Goal: Information Seeking & Learning: Learn about a topic

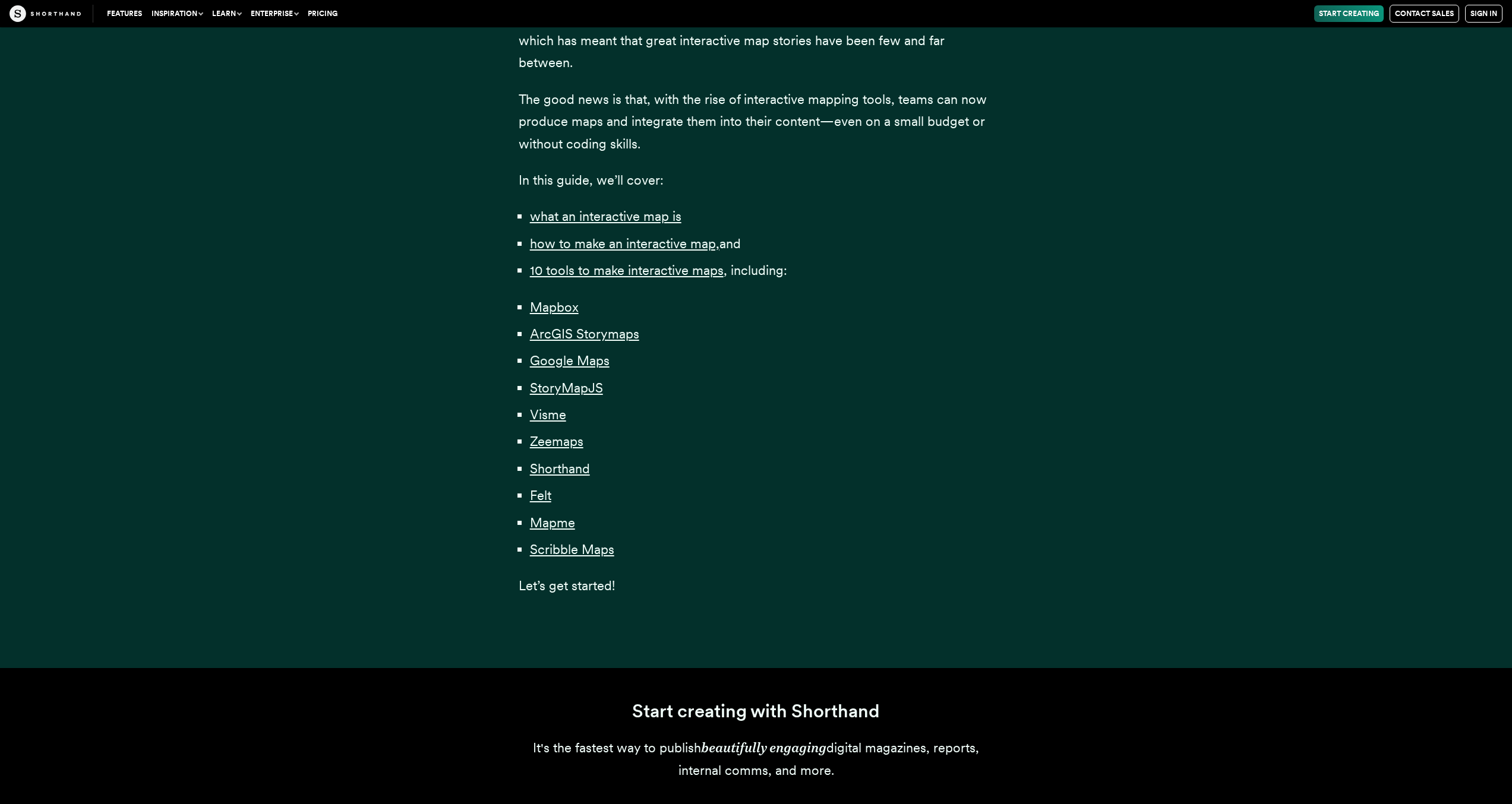
scroll to position [725, 0]
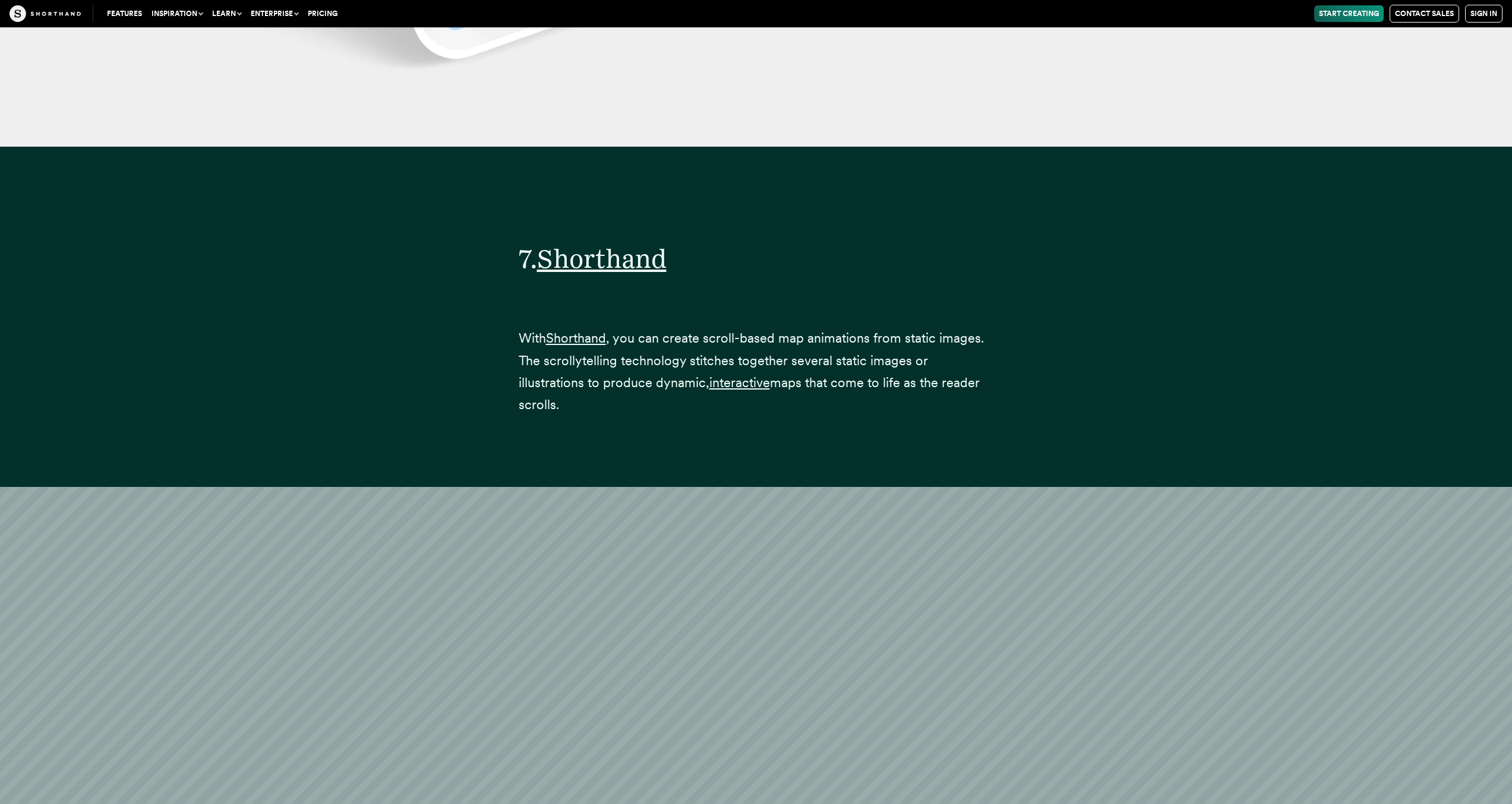
scroll to position [26868, 0]
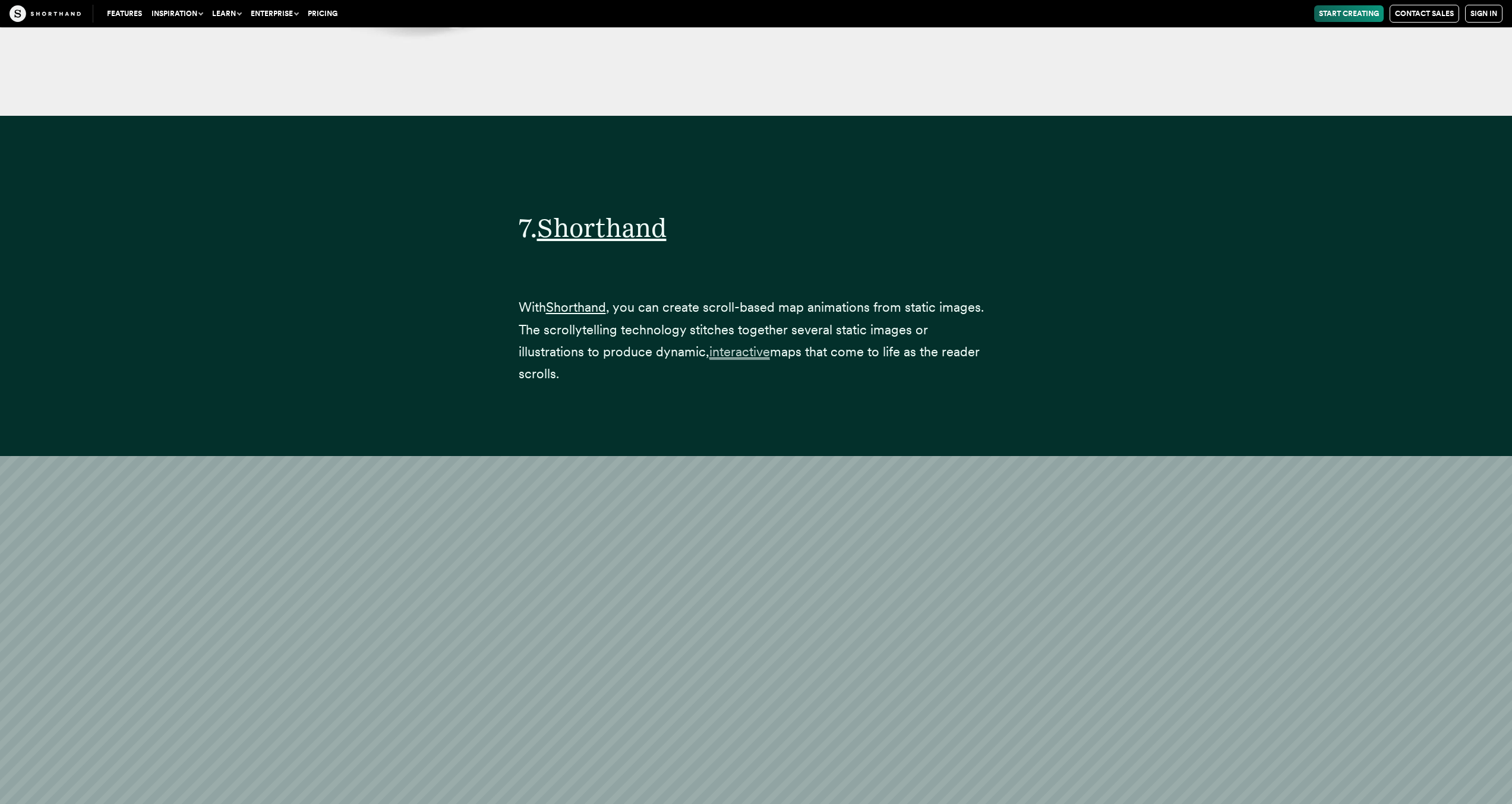
click at [740, 344] on span "interactive" at bounding box center [740, 352] width 61 height 16
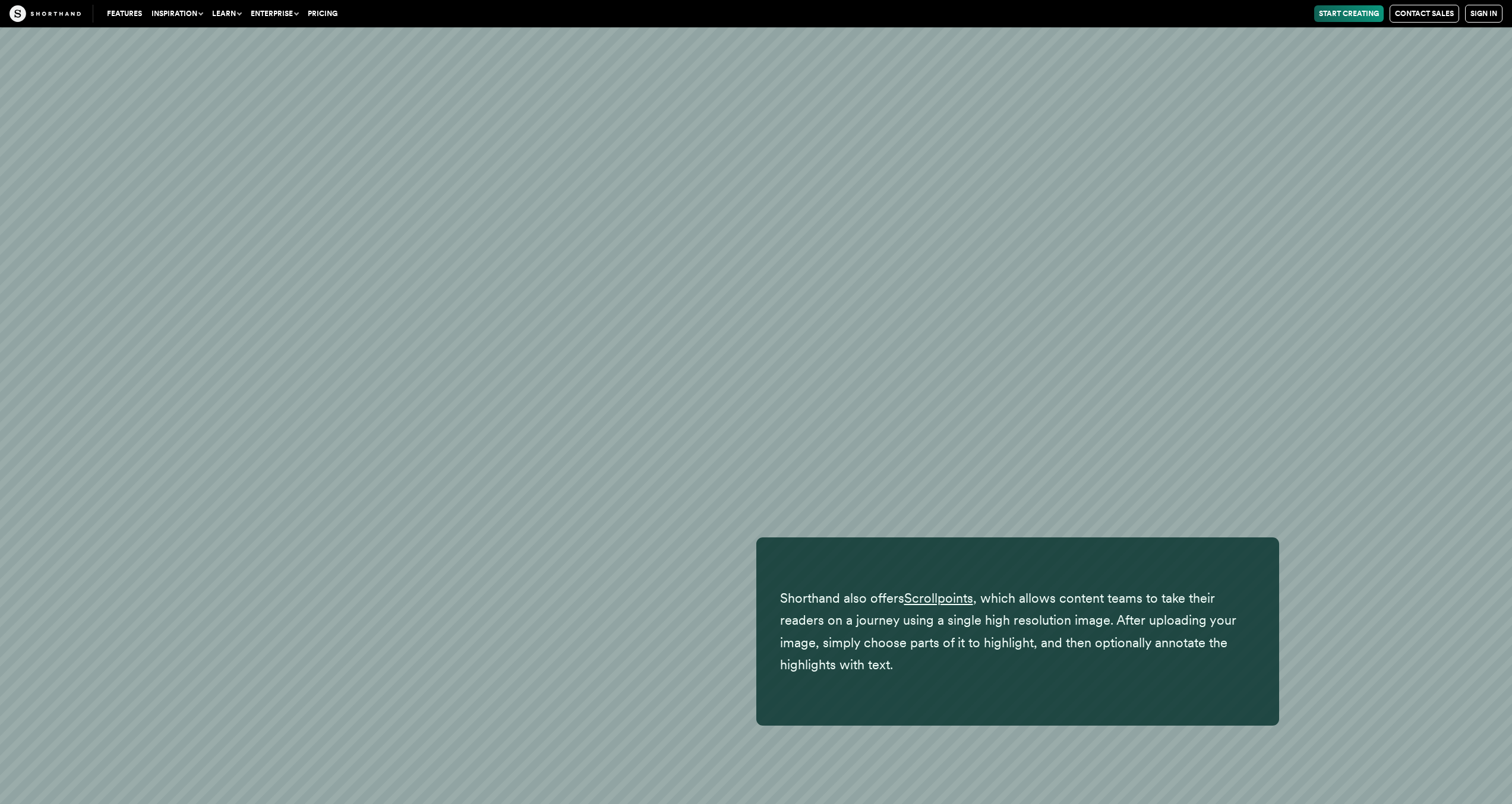
scroll to position [27591, 0]
click at [944, 590] on span "Scrollpoints" at bounding box center [939, 598] width 69 height 16
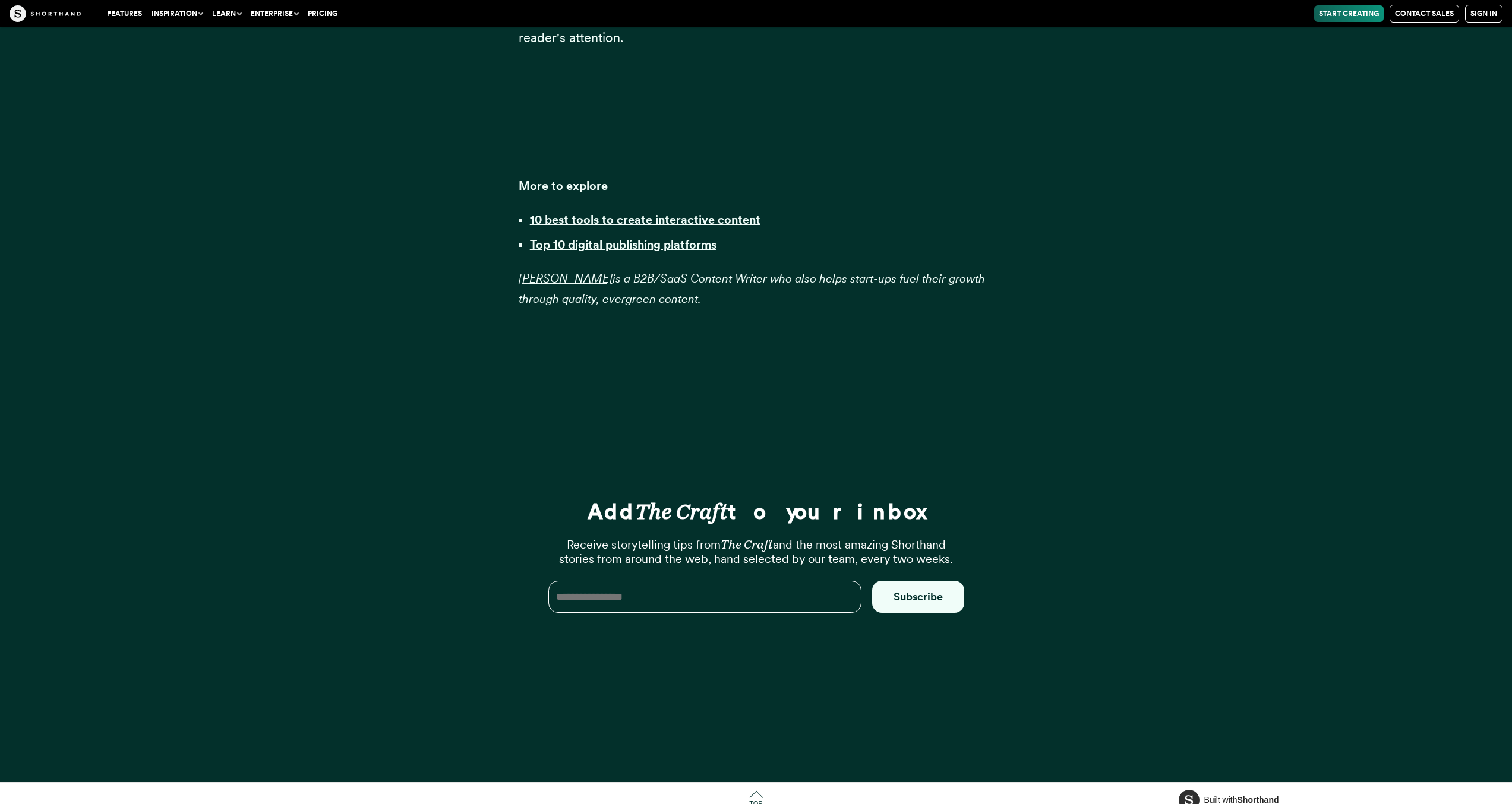
scroll to position [39477, 0]
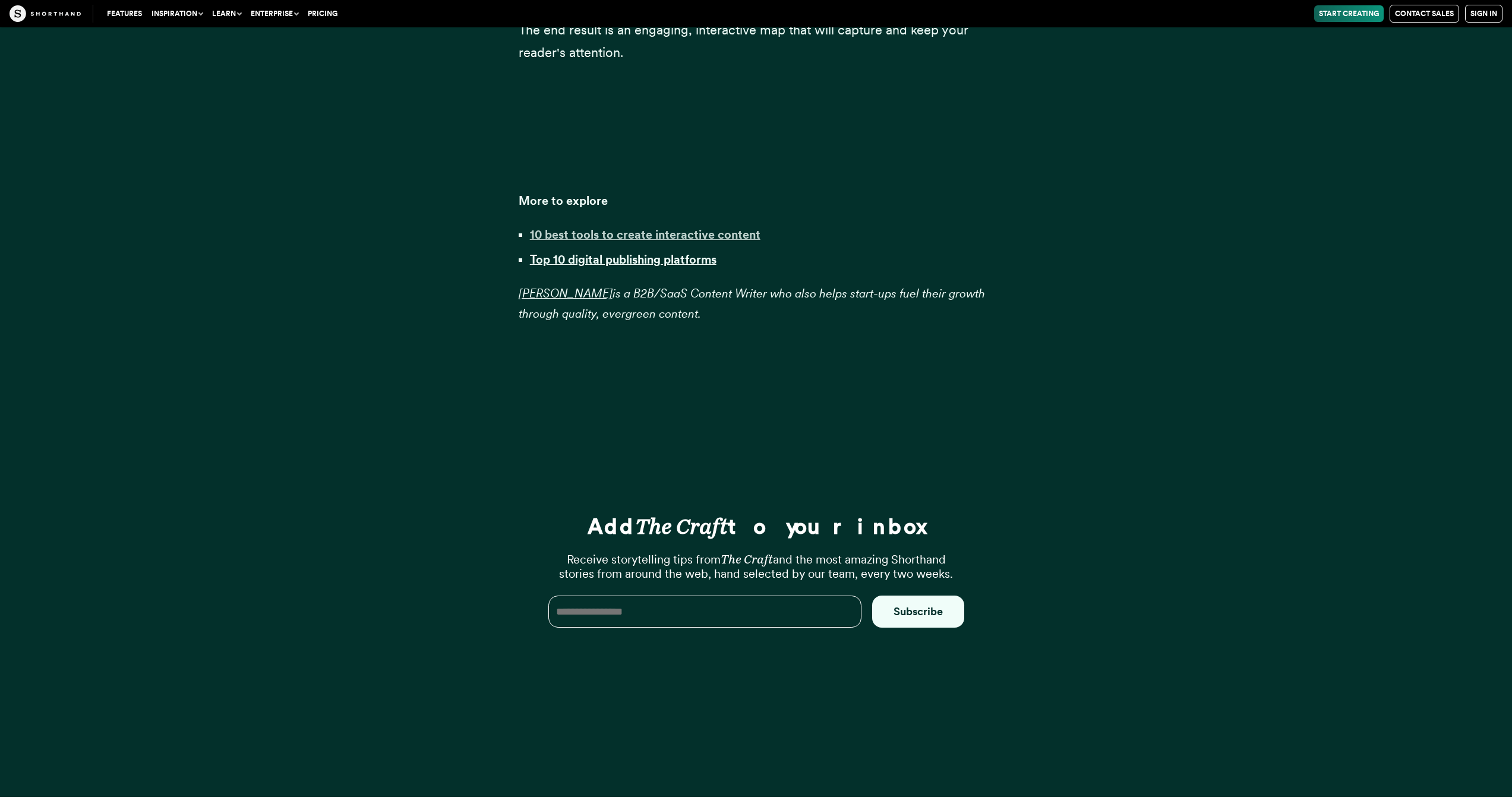
click at [708, 227] on strong "10 best tools to create interactive content" at bounding box center [645, 234] width 230 height 14
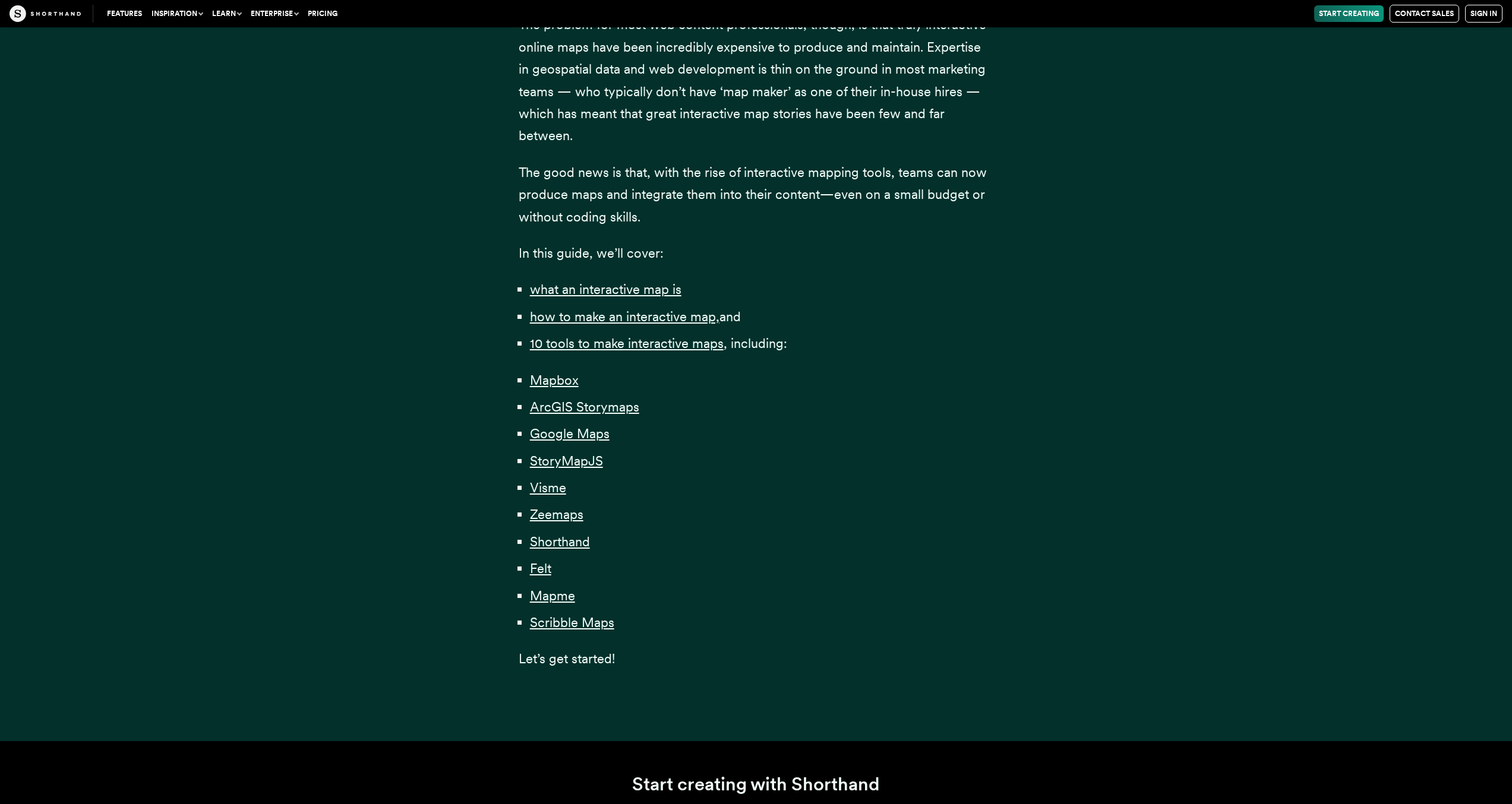
scroll to position [659, 0]
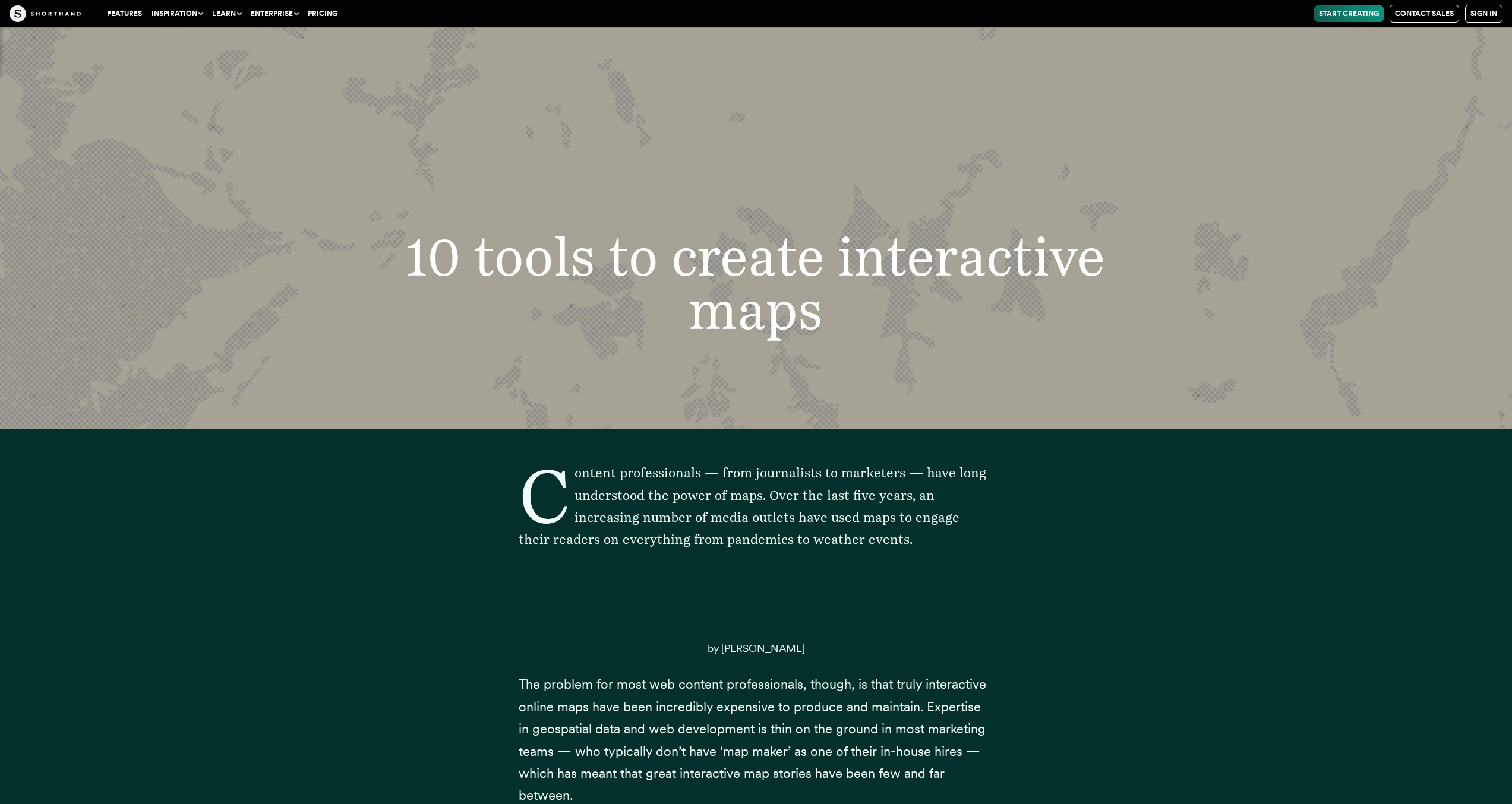
scroll to position [4781, 0]
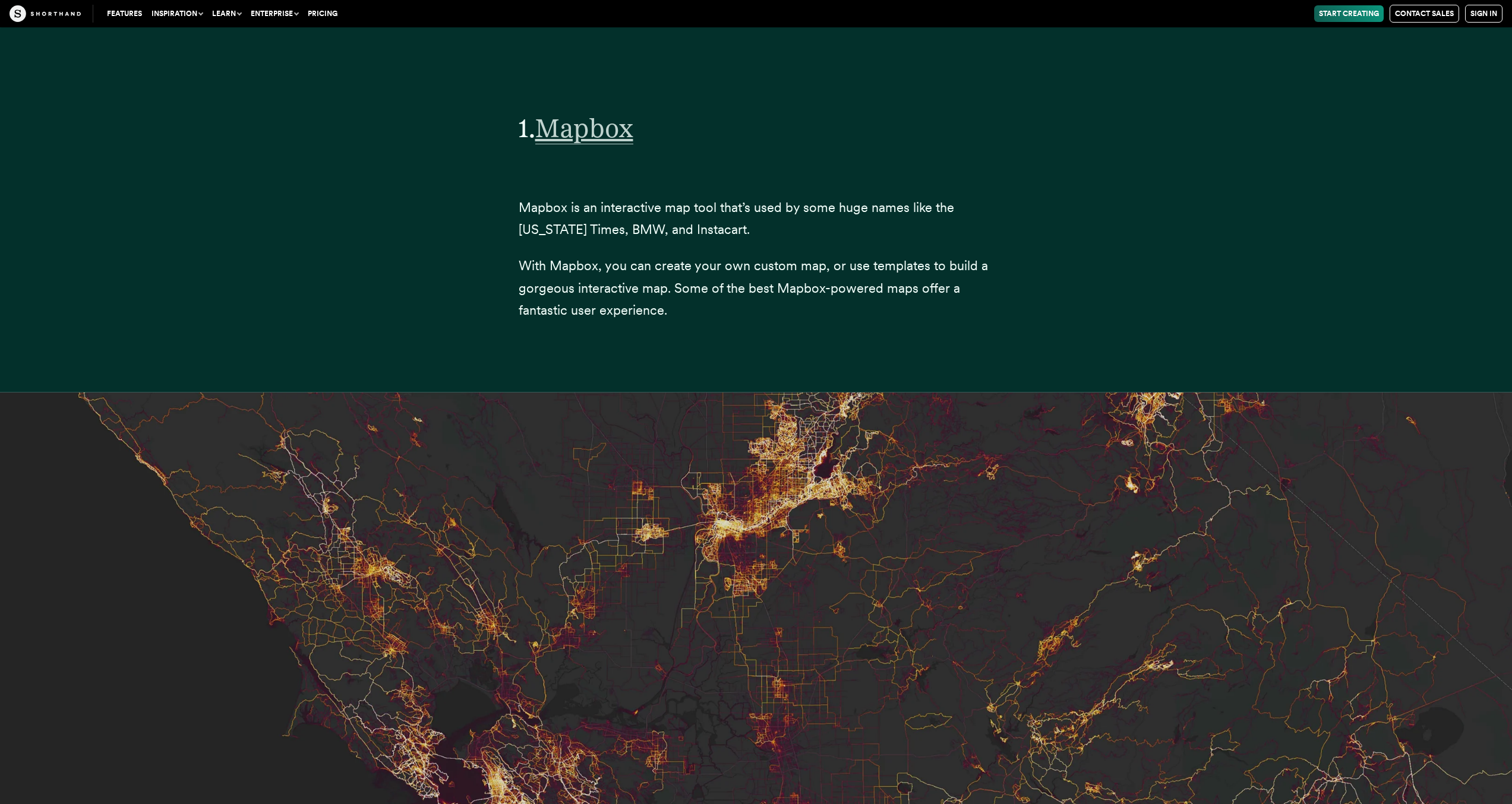
click at [611, 113] on span "Mapbox" at bounding box center [584, 128] width 98 height 32
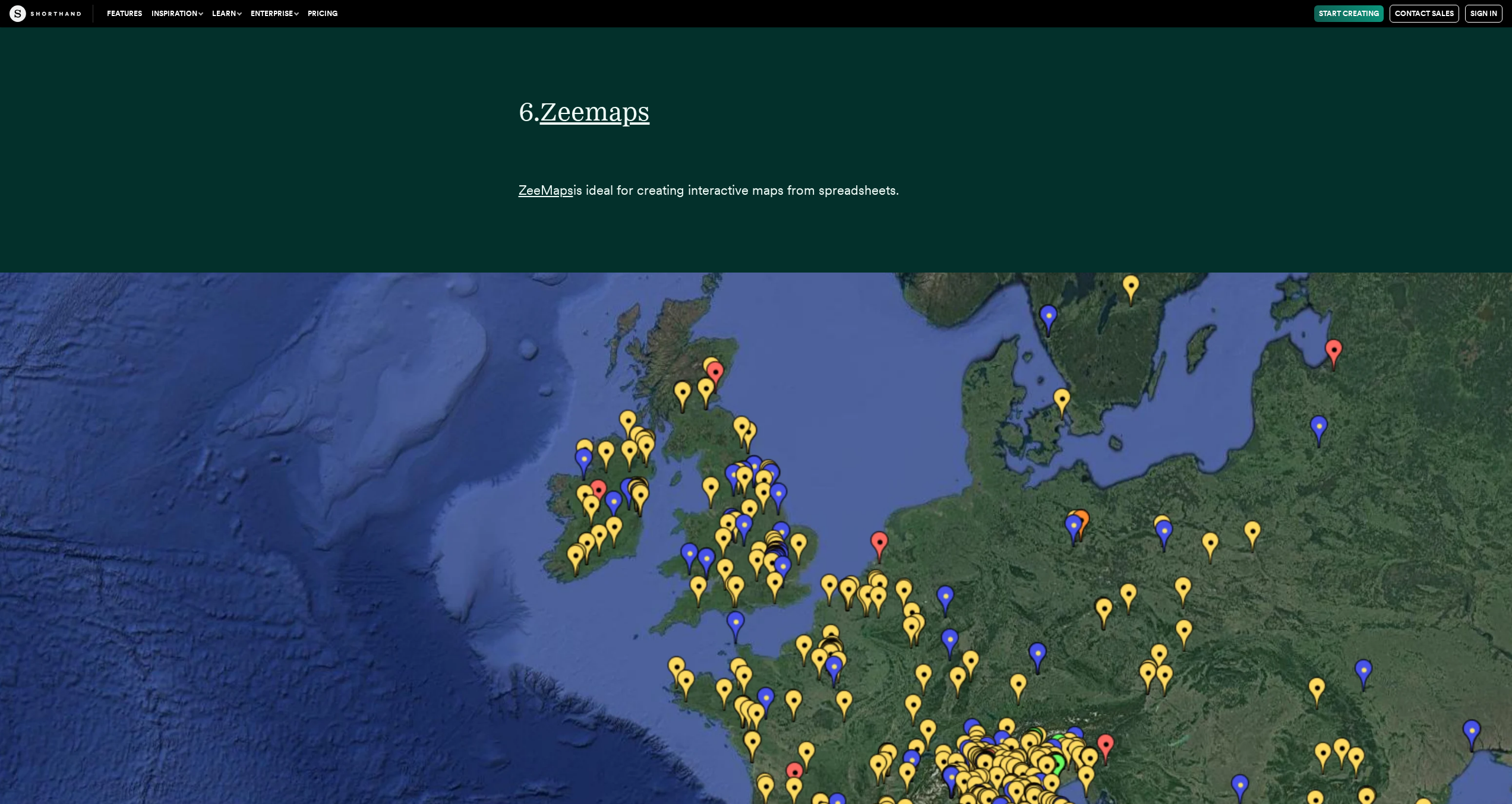
scroll to position [23630, 0]
